Goal: Information Seeking & Learning: Learn about a topic

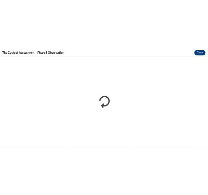
scroll to position [361, 0]
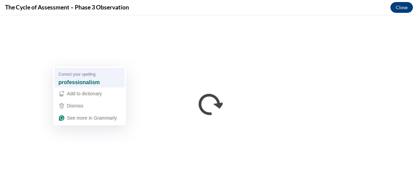
click at [96, 76] on span "Correct your spelling" at bounding box center [77, 74] width 37 height 6
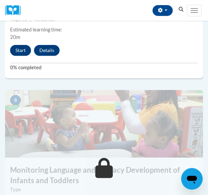
scroll to position [969, 0]
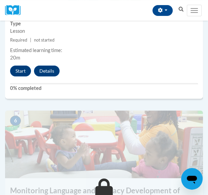
drag, startPoint x: 32, startPoint y: 67, endPoint x: 29, endPoint y: 60, distance: 7.8
click at [32, 67] on div "Start Details Feedback" at bounding box center [36, 70] width 63 height 11
click at [28, 65] on div "Start Details Feedback" at bounding box center [36, 70] width 63 height 11
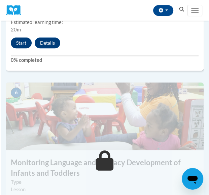
scroll to position [995, 0]
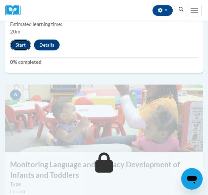
click at [20, 46] on button "Start" at bounding box center [20, 44] width 21 height 11
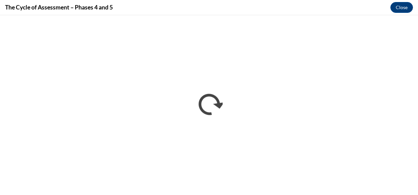
scroll to position [0, 0]
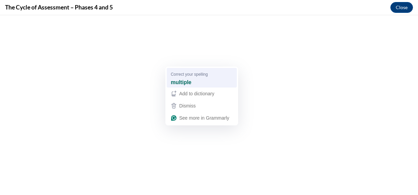
click at [181, 78] on strong "multiple" at bounding box center [181, 81] width 21 height 7
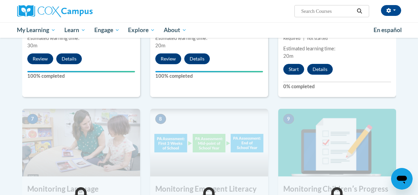
scroll to position [479, 0]
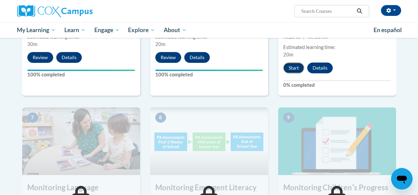
click at [290, 71] on button "Start" at bounding box center [294, 67] width 21 height 11
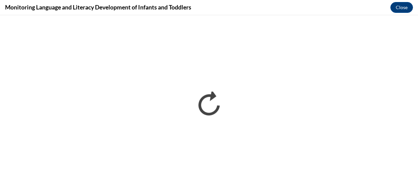
scroll to position [0, 0]
